Goal: Task Accomplishment & Management: Use online tool/utility

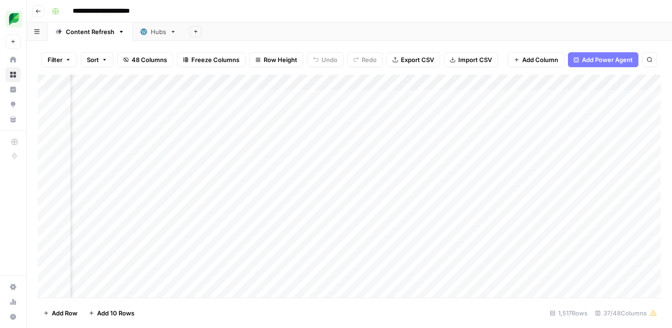
scroll to position [0, 1312]
click at [206, 84] on div "Add Column" at bounding box center [349, 186] width 623 height 223
click at [225, 35] on div "Add Sheet" at bounding box center [428, 31] width 488 height 19
